Goal: Task Accomplishment & Management: Manage account settings

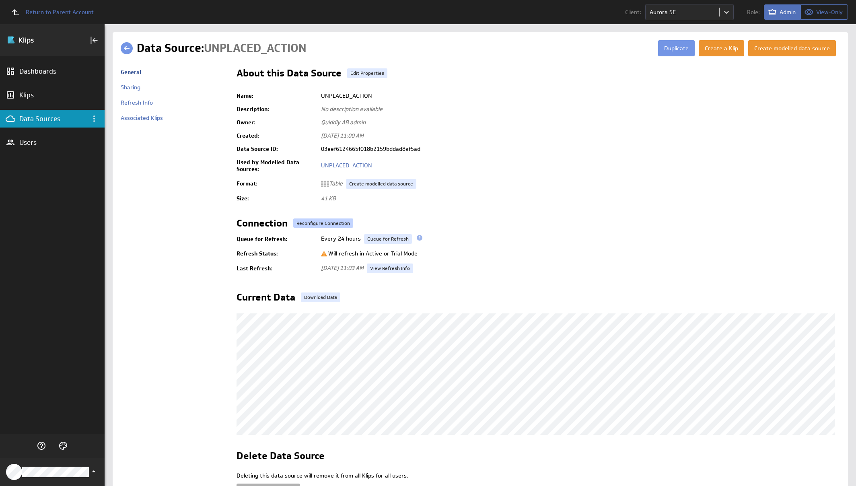
click at [338, 222] on button "Reconfigure Connection" at bounding box center [323, 222] width 60 height 9
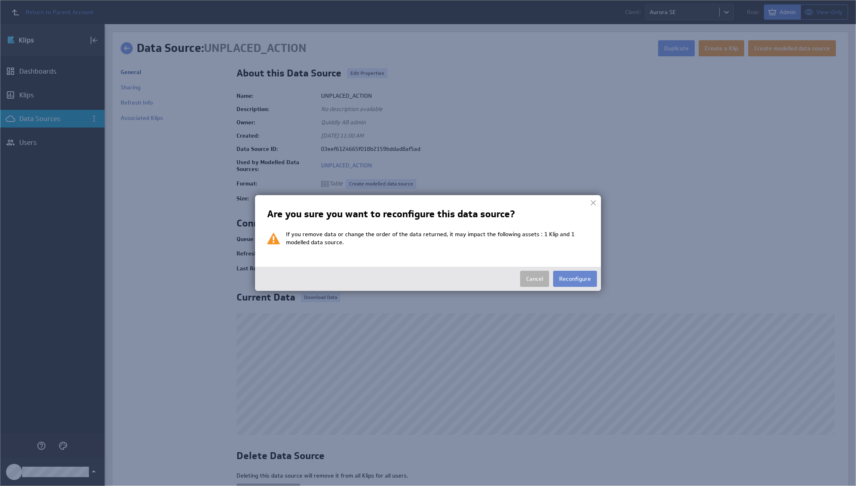
click at [579, 279] on button "Reconfigure" at bounding box center [575, 279] width 44 height 16
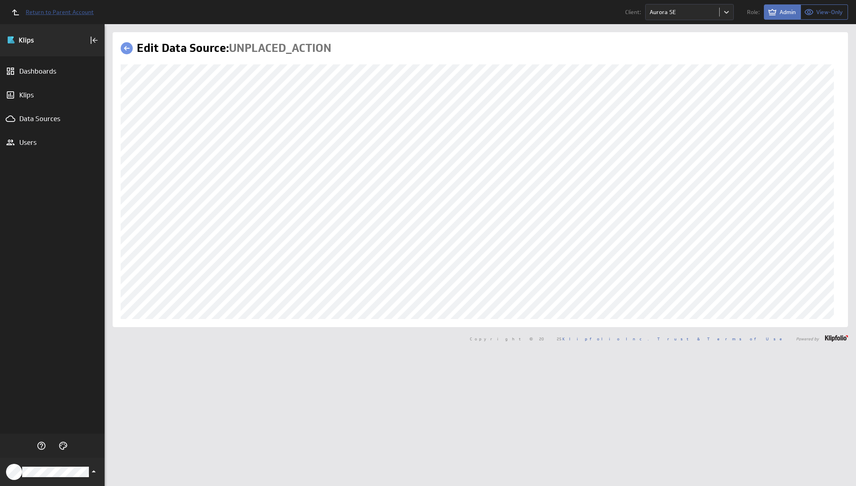
click at [77, 13] on span "Return to Parent Account" at bounding box center [60, 12] width 68 height 6
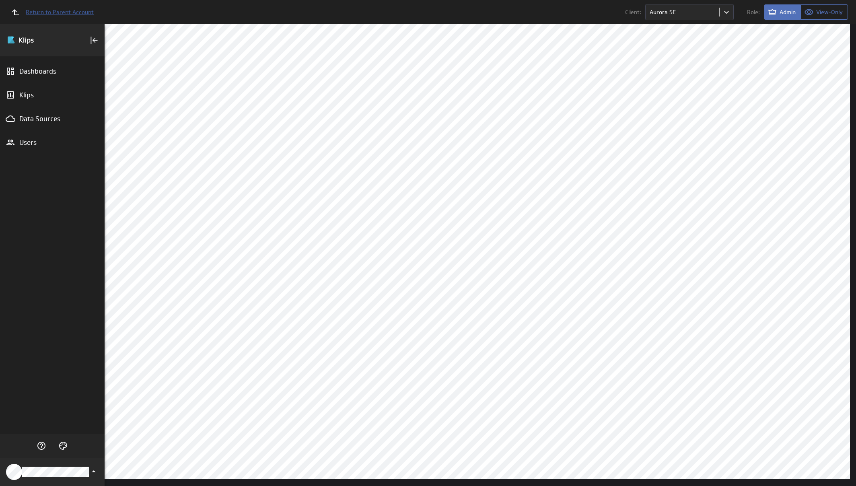
click at [55, 10] on span "Return to Parent Account" at bounding box center [60, 12] width 68 height 6
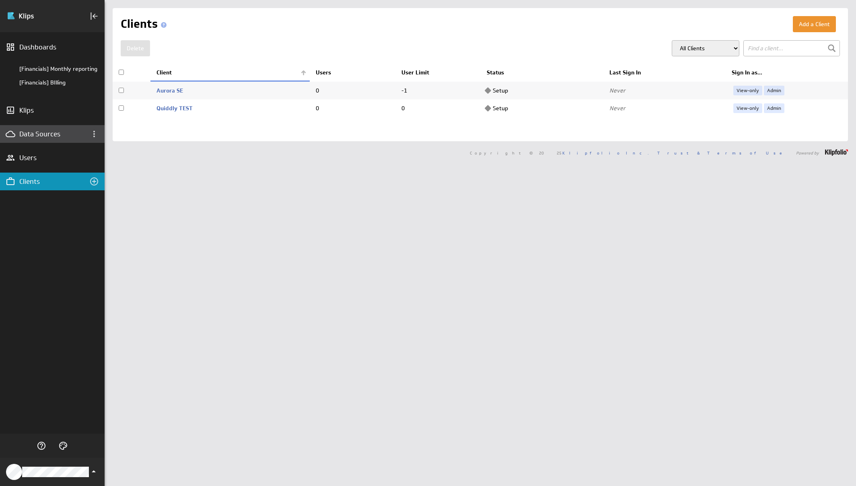
click at [49, 130] on div "Data Sources" at bounding box center [45, 133] width 53 height 9
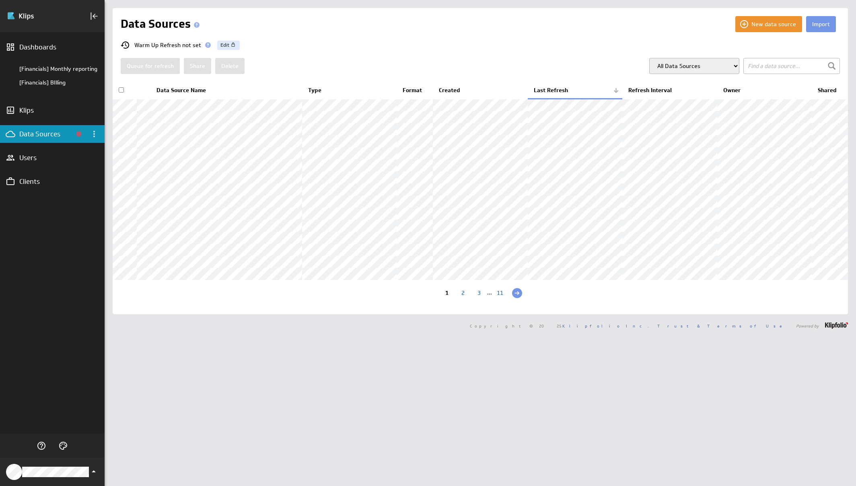
click at [762, 60] on input "text" at bounding box center [791, 66] width 96 height 16
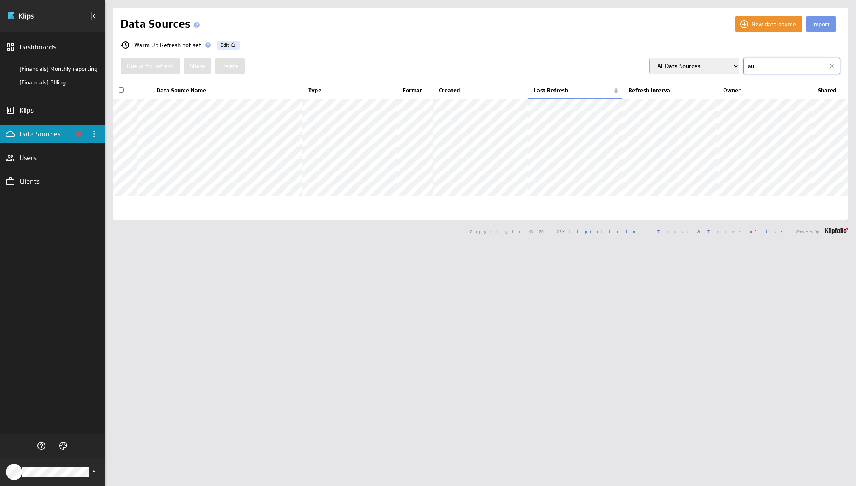
type input "a"
type input "norr"
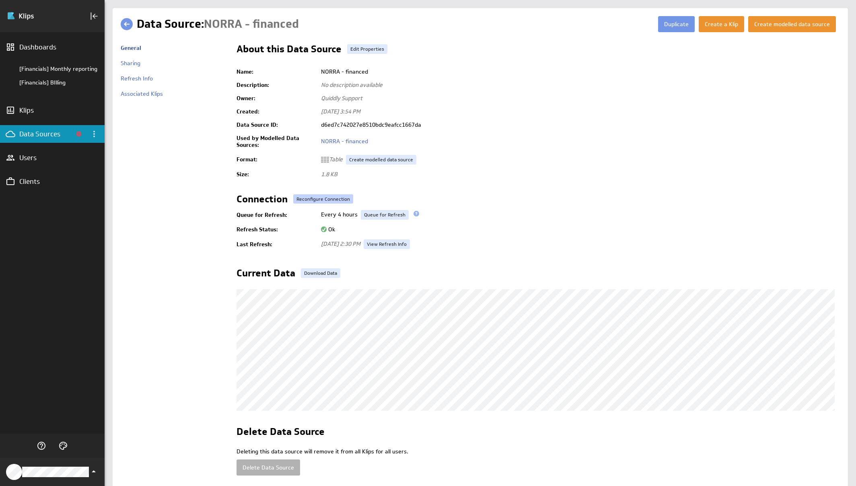
click at [343, 194] on div "Name: NORRA - financed Description: No description available Owner: Quiddly Sup…" at bounding box center [537, 158] width 603 height 187
click at [341, 198] on button "Reconfigure Connection" at bounding box center [323, 198] width 60 height 9
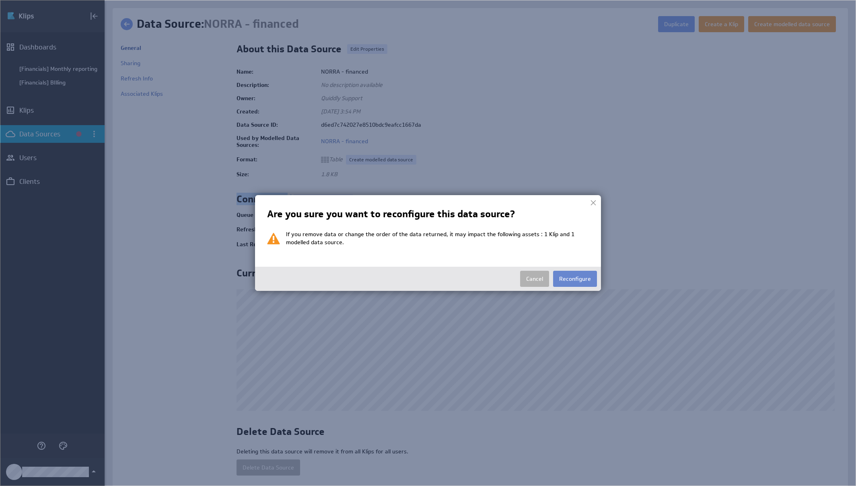
click at [583, 276] on button "Reconfigure" at bounding box center [575, 279] width 44 height 16
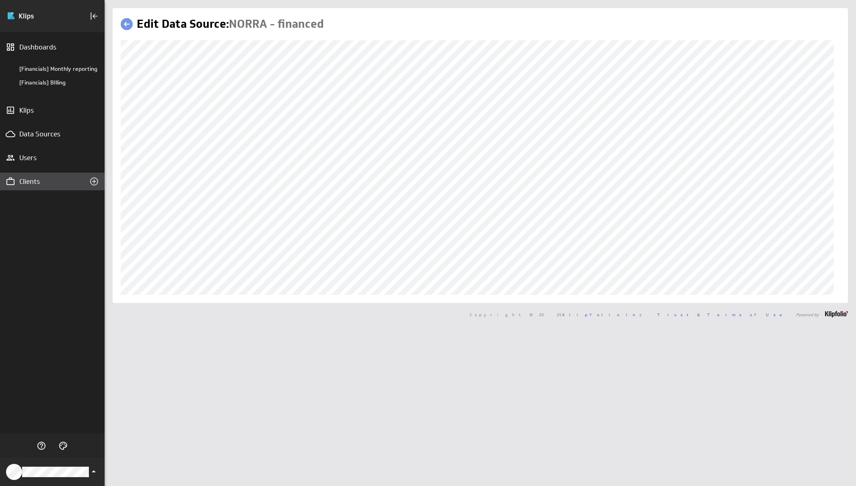
click at [30, 183] on div "Clients" at bounding box center [52, 181] width 66 height 9
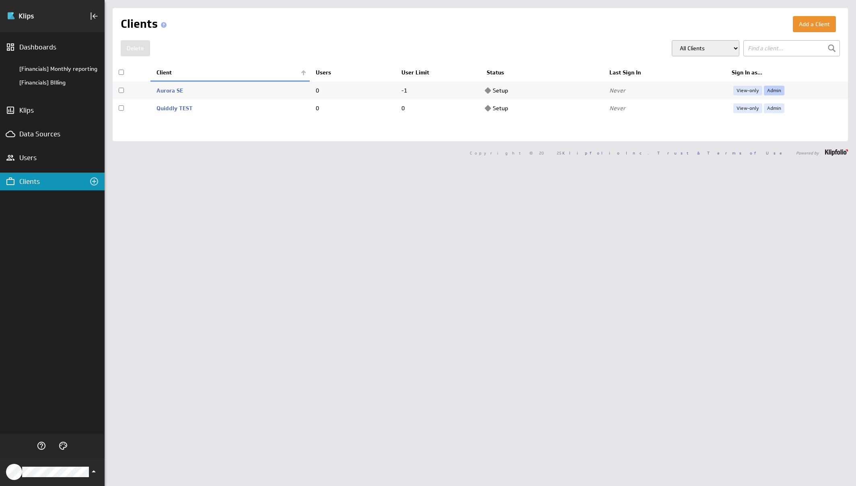
click at [767, 89] on link "Admin" at bounding box center [774, 91] width 21 height 10
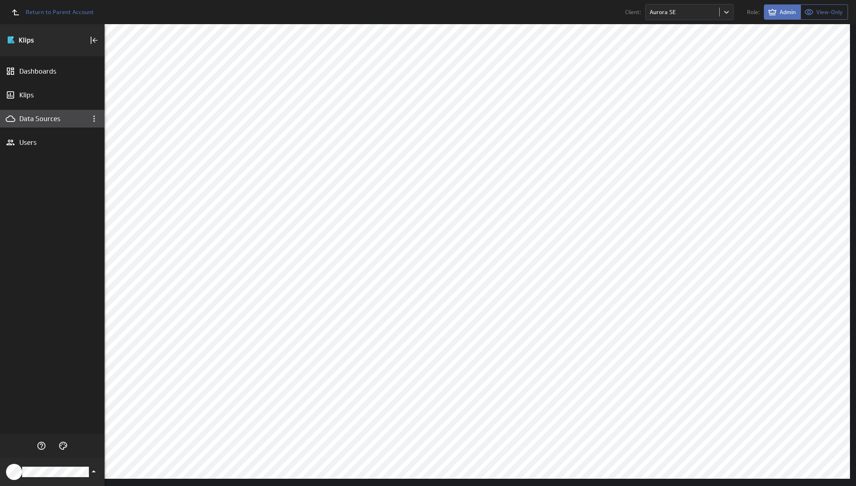
click at [36, 114] on div "Data Sources" at bounding box center [52, 118] width 66 height 9
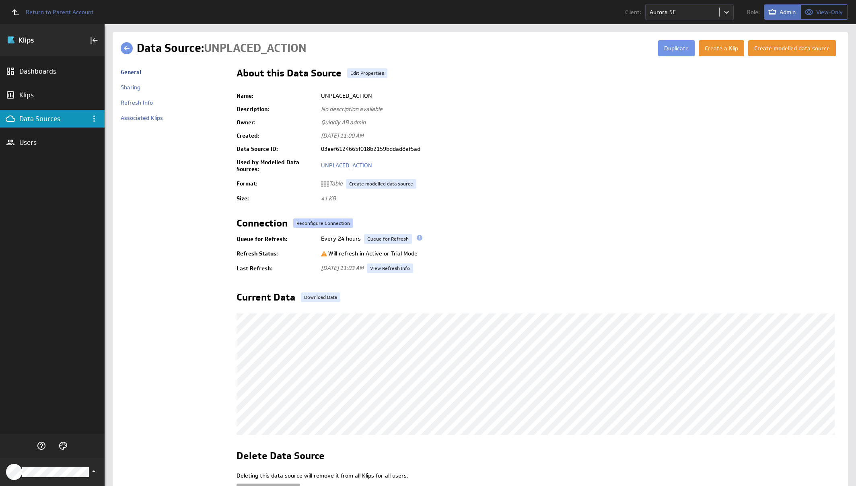
click at [342, 220] on button "Reconfigure Connection" at bounding box center [323, 222] width 60 height 9
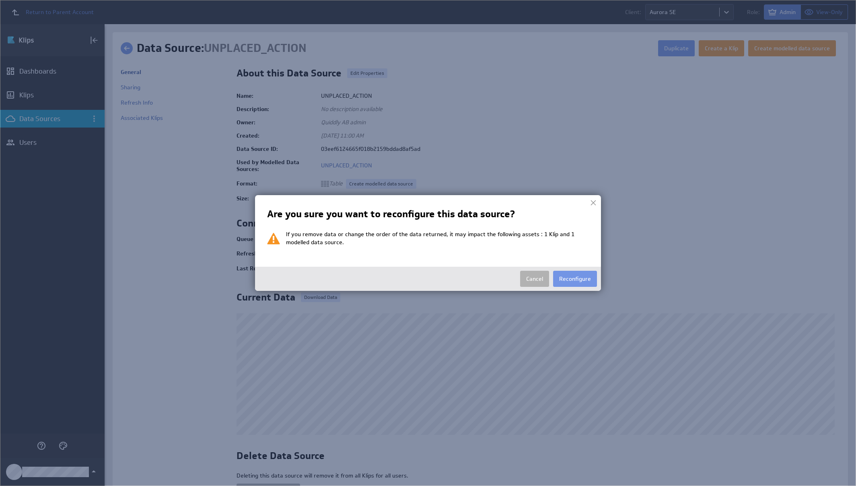
click at [581, 275] on button "Reconfigure" at bounding box center [575, 279] width 44 height 16
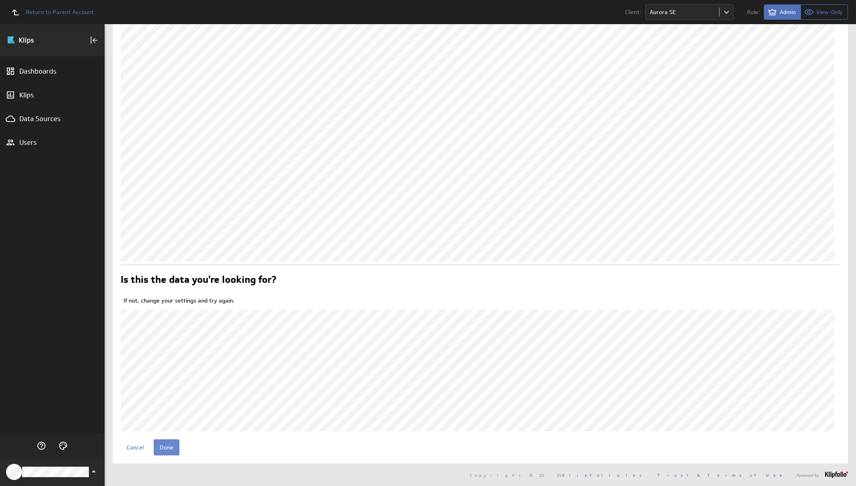
click at [171, 443] on input "Done" at bounding box center [167, 447] width 26 height 16
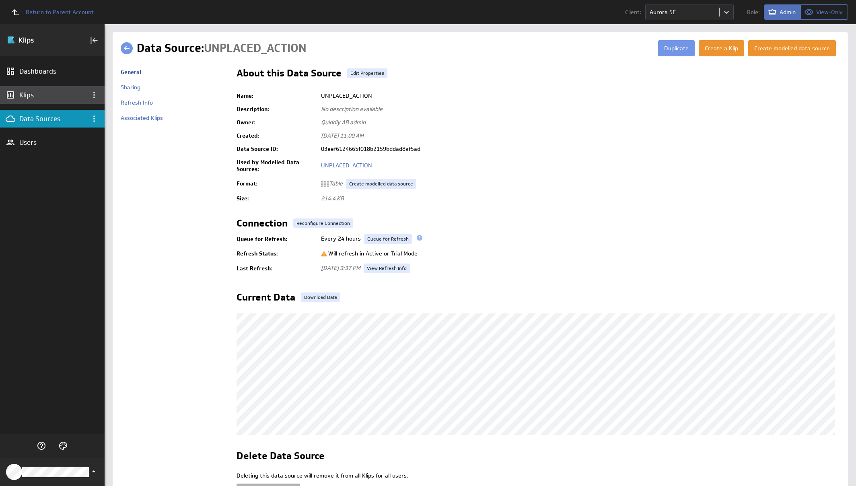
click at [38, 103] on div "Klips" at bounding box center [52, 95] width 105 height 18
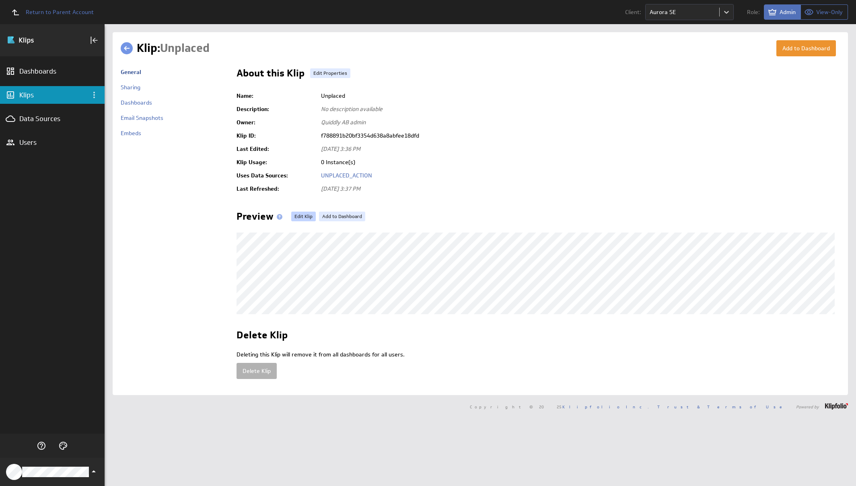
click at [295, 213] on link "Edit Klip" at bounding box center [303, 216] width 25 height 10
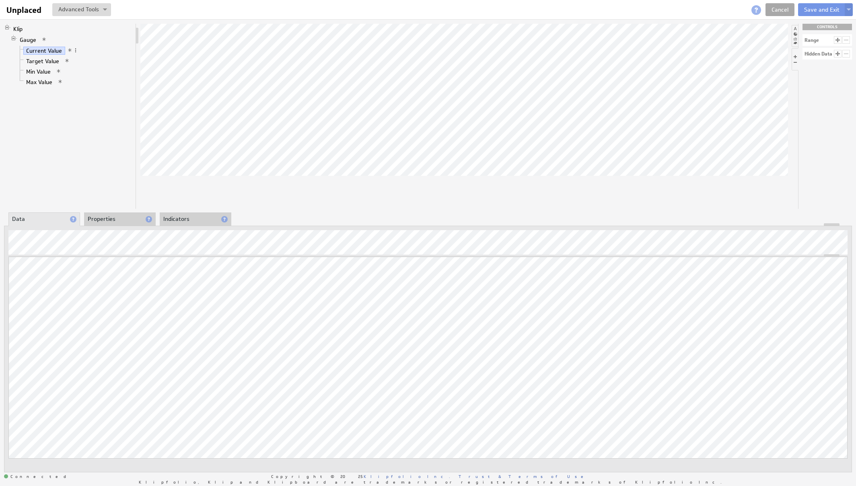
click at [781, 6] on link "Cancel" at bounding box center [779, 9] width 29 height 13
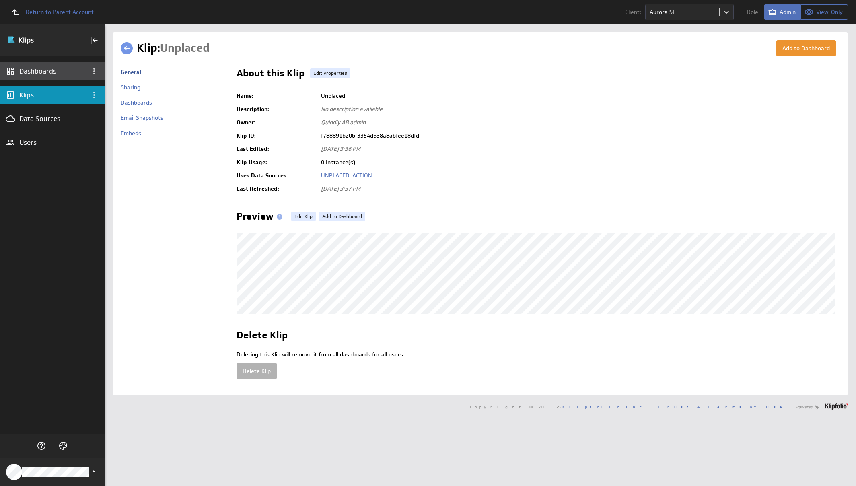
click at [39, 72] on div "Dashboards" at bounding box center [52, 71] width 66 height 9
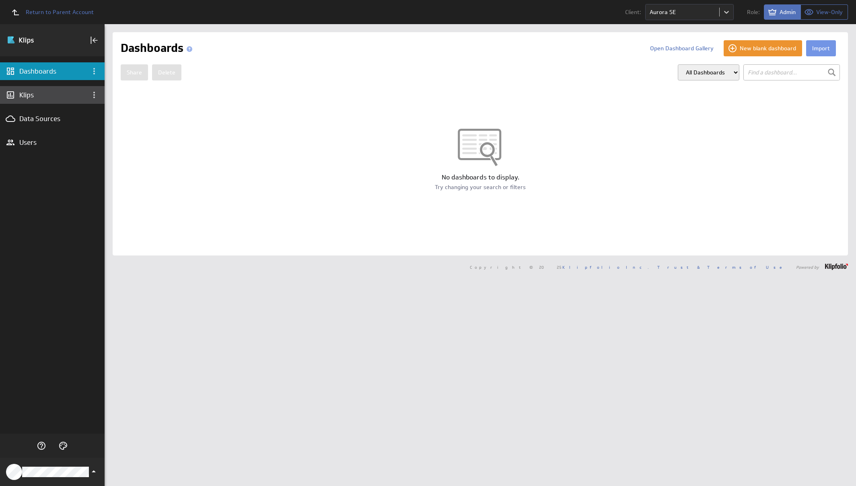
click at [62, 89] on div "Klips" at bounding box center [52, 95] width 105 height 18
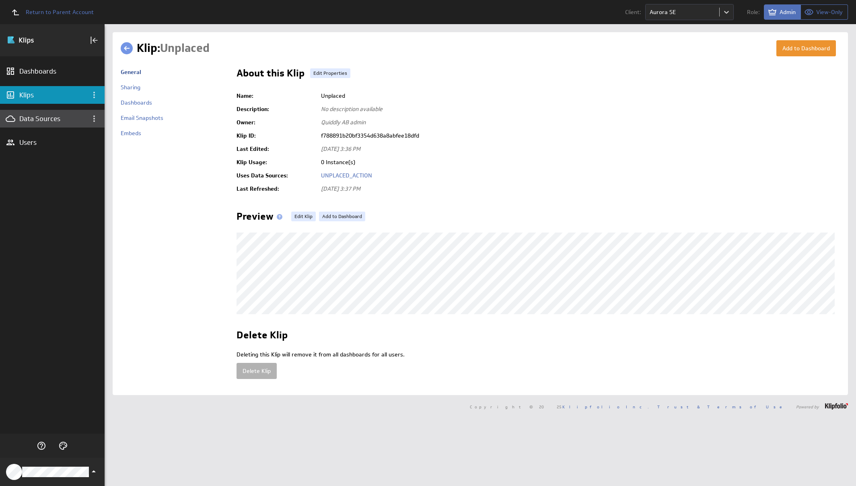
click at [59, 110] on div "Data Sources" at bounding box center [52, 119] width 105 height 18
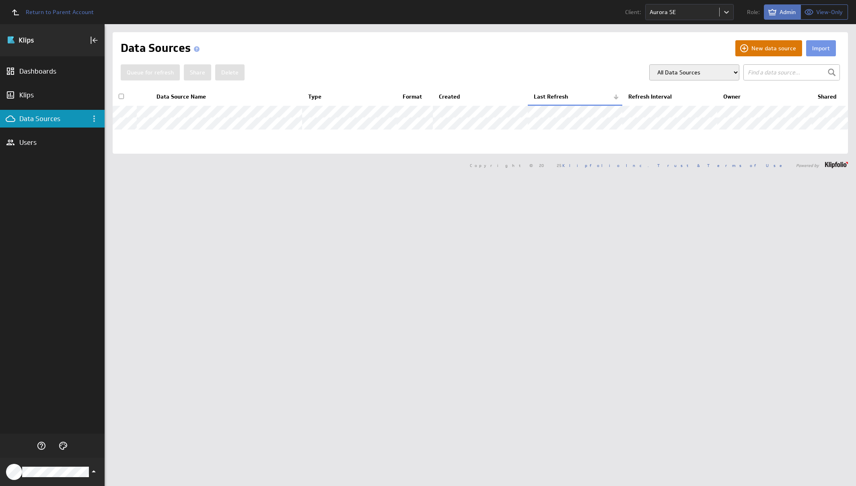
click at [786, 48] on button "New data source" at bounding box center [768, 48] width 67 height 16
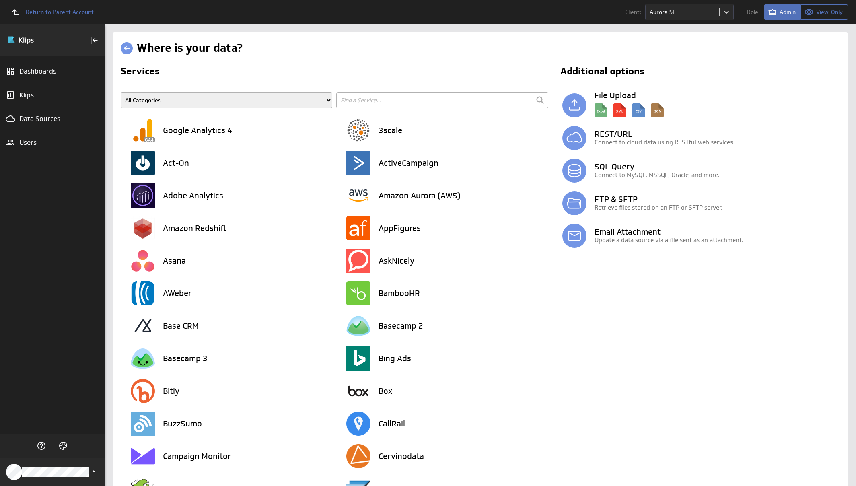
click at [416, 105] on input "text" at bounding box center [441, 100] width 211 height 16
type input "pe"
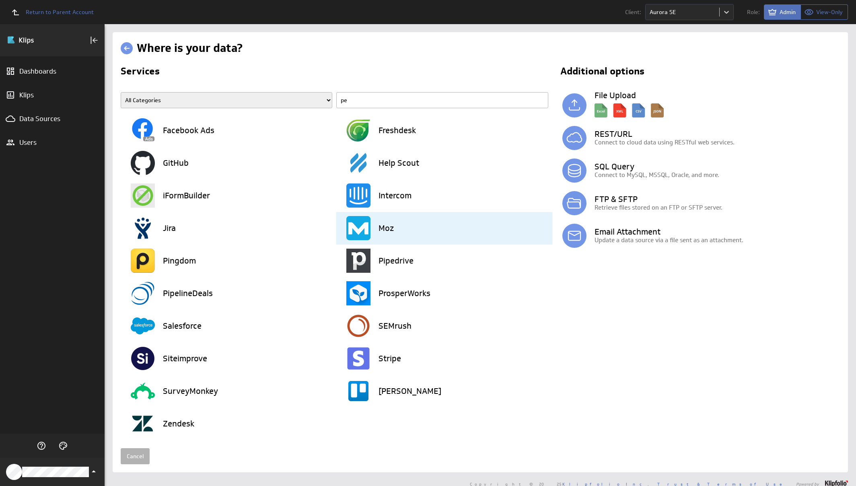
type input "pen"
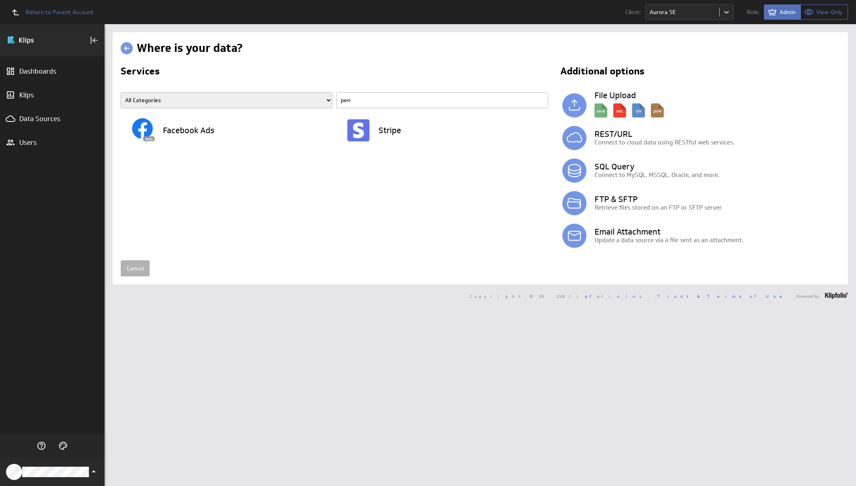
drag, startPoint x: 372, startPoint y: 100, endPoint x: 240, endPoint y: 88, distance: 133.2
click at [240, 88] on section "Services All Categories Advertising Cloud Storage Customer Support Data Store E…" at bounding box center [336, 159] width 431 height 186
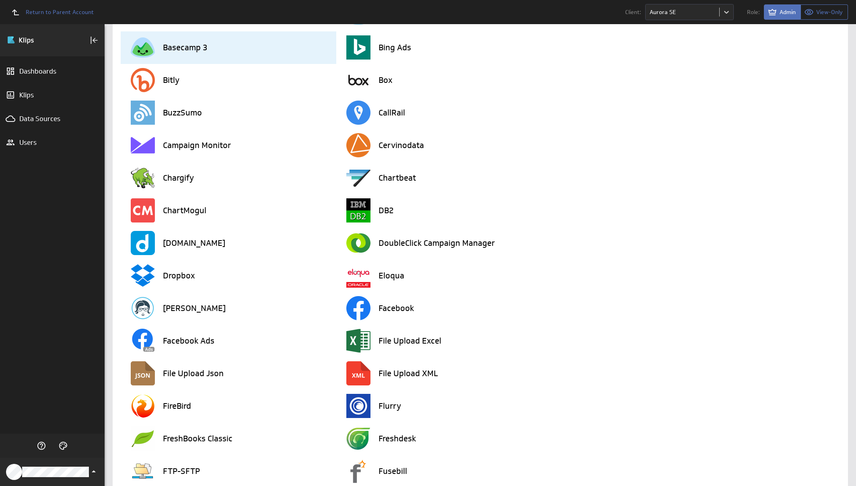
scroll to position [311, 0]
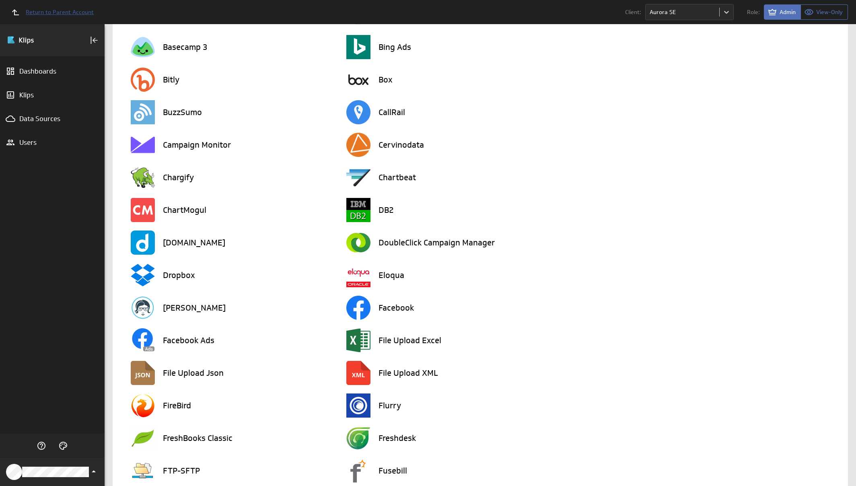
click at [66, 10] on span "Return to Parent Account" at bounding box center [60, 12] width 68 height 6
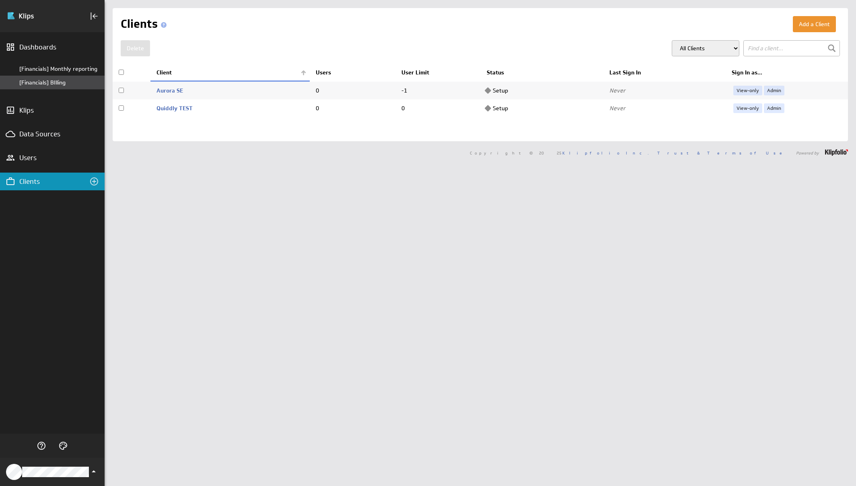
click at [50, 79] on div "[Financials] BIlling" at bounding box center [59, 82] width 81 height 7
